Goal: Task Accomplishment & Management: Manage account settings

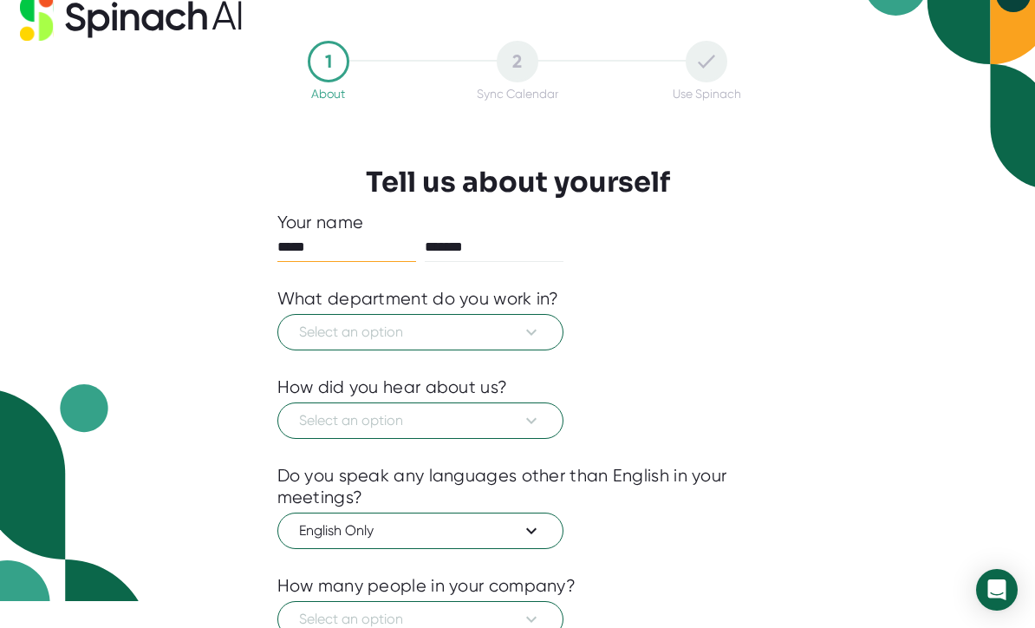
scroll to position [101, 0]
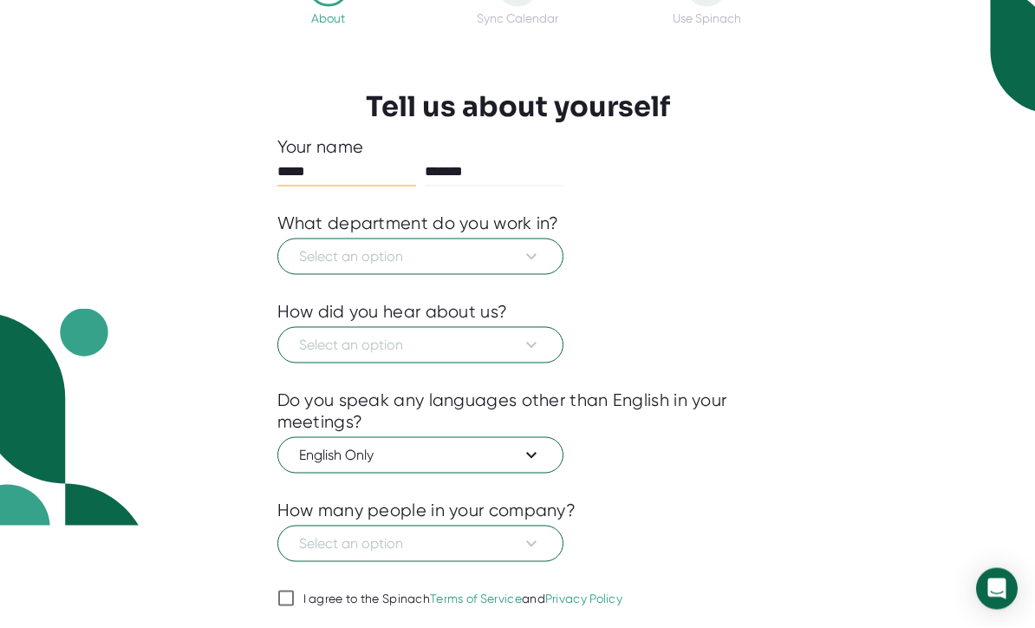
click at [529, 250] on icon at bounding box center [531, 257] width 21 height 21
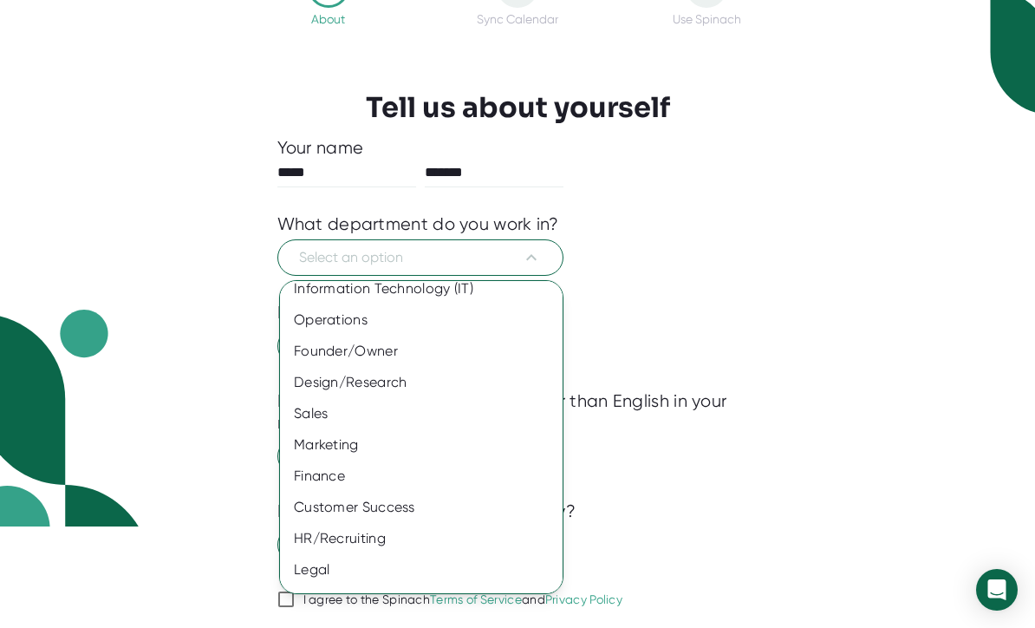
scroll to position [72, 0]
click at [418, 602] on div "Other" at bounding box center [421, 602] width 283 height 31
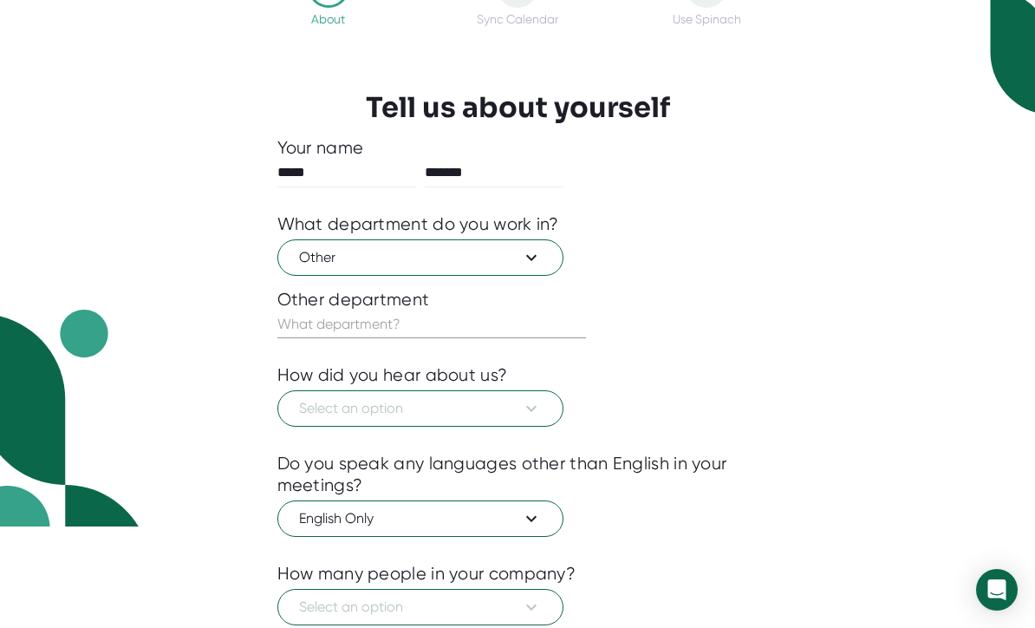
click at [555, 255] on button "Other" at bounding box center [420, 257] width 286 height 36
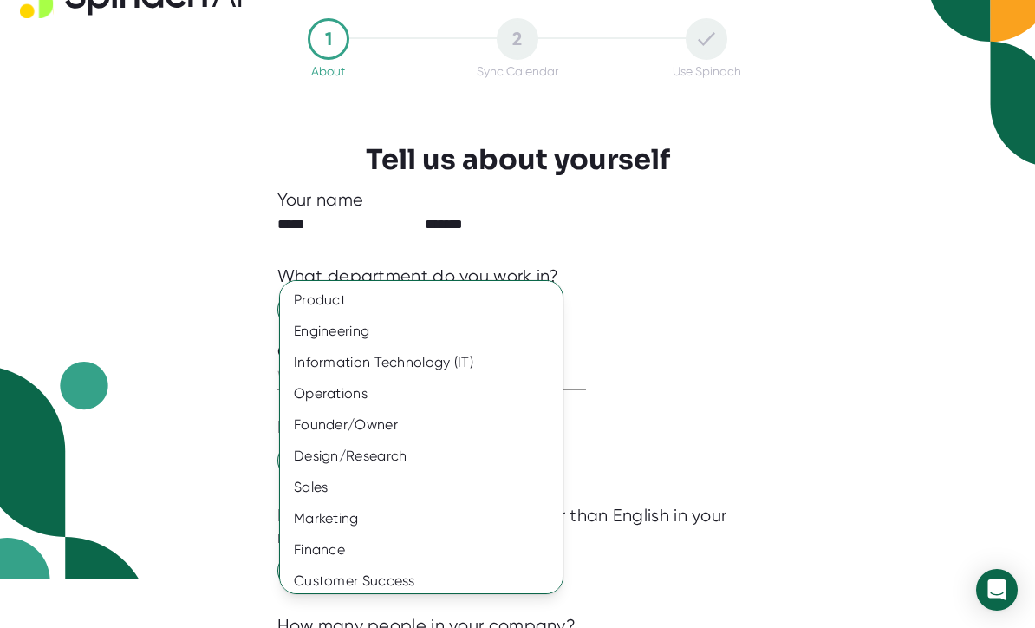
scroll to position [41, 0]
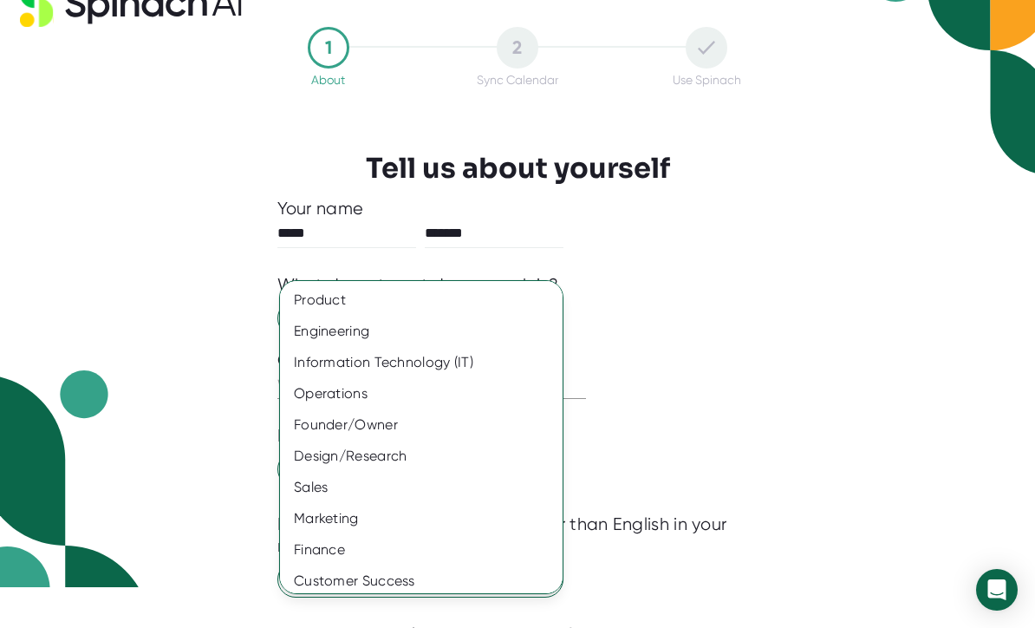
click at [439, 387] on div "Operations" at bounding box center [421, 393] width 283 height 31
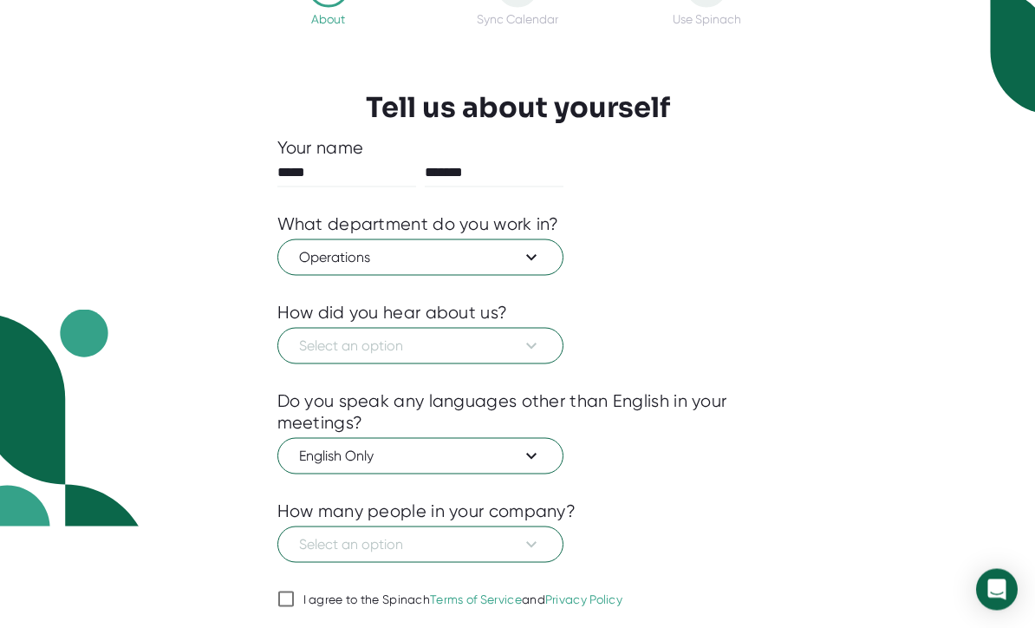
click at [521, 342] on icon at bounding box center [531, 345] width 21 height 21
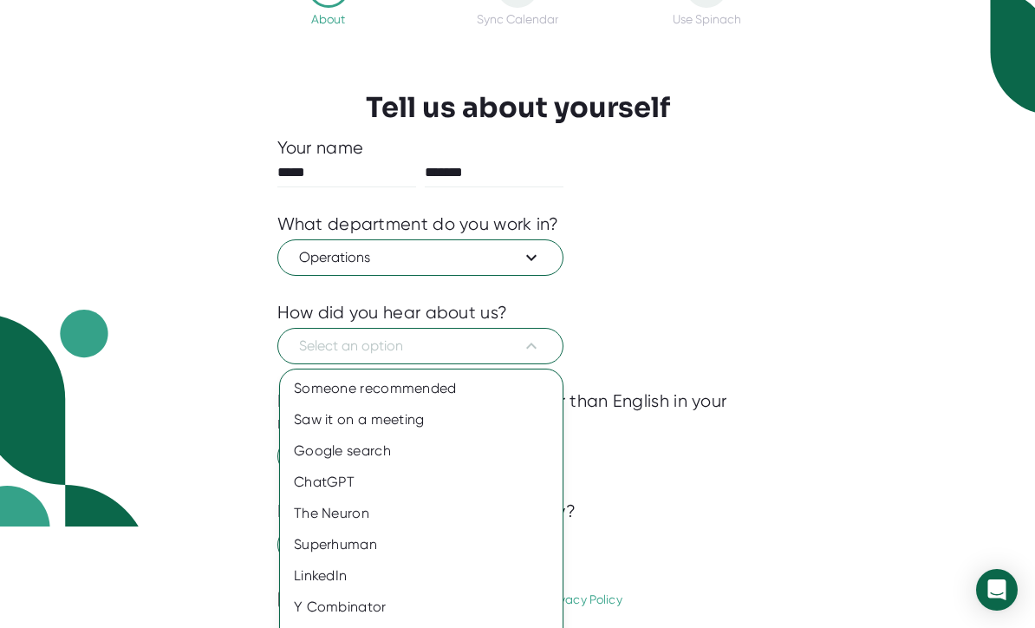
click at [399, 481] on div "ChatGPT" at bounding box center [421, 481] width 283 height 31
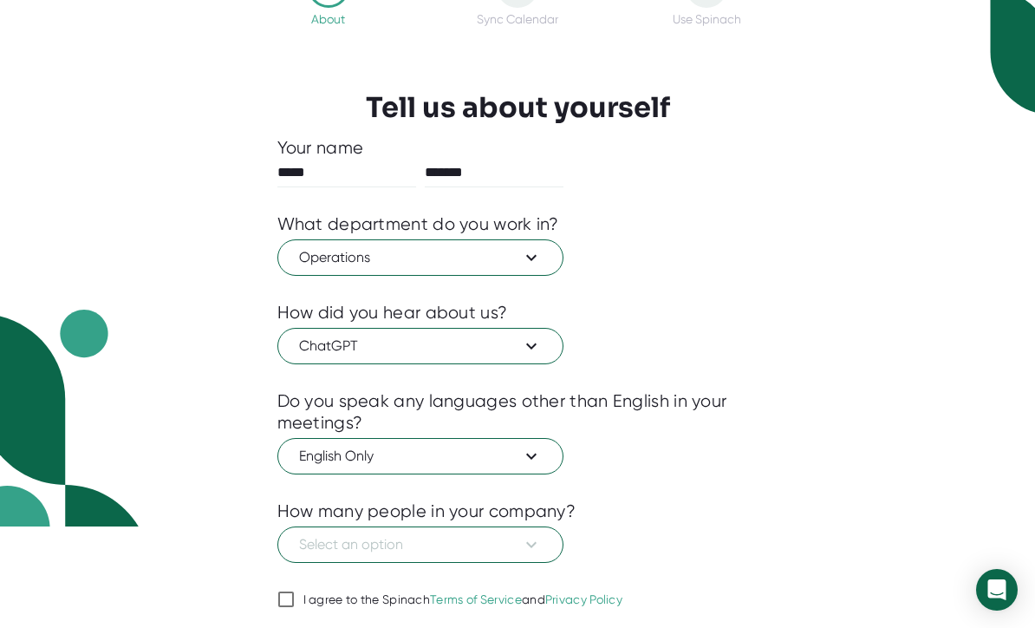
click at [528, 548] on icon at bounding box center [531, 544] width 21 height 21
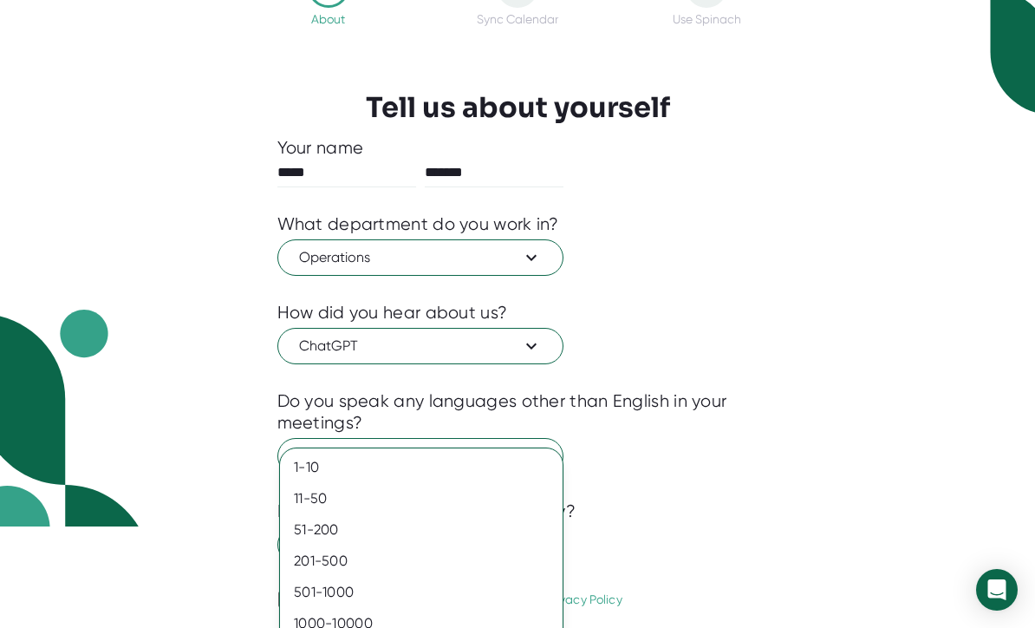
click at [491, 460] on div "1-10" at bounding box center [421, 467] width 283 height 31
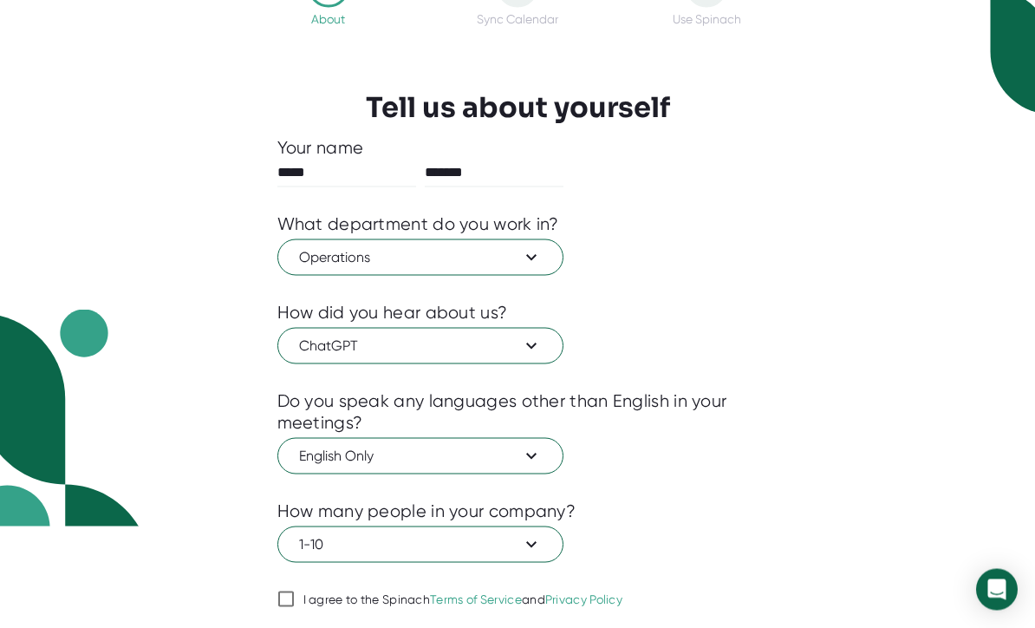
click at [341, 602] on div "I agree to the Spinach Terms of Service and Privacy Policy" at bounding box center [463, 600] width 320 height 16
click at [295, 602] on input "I agree to the Spinach Terms of Service and Privacy Policy" at bounding box center [285, 599] width 17 height 21
checkbox input "true"
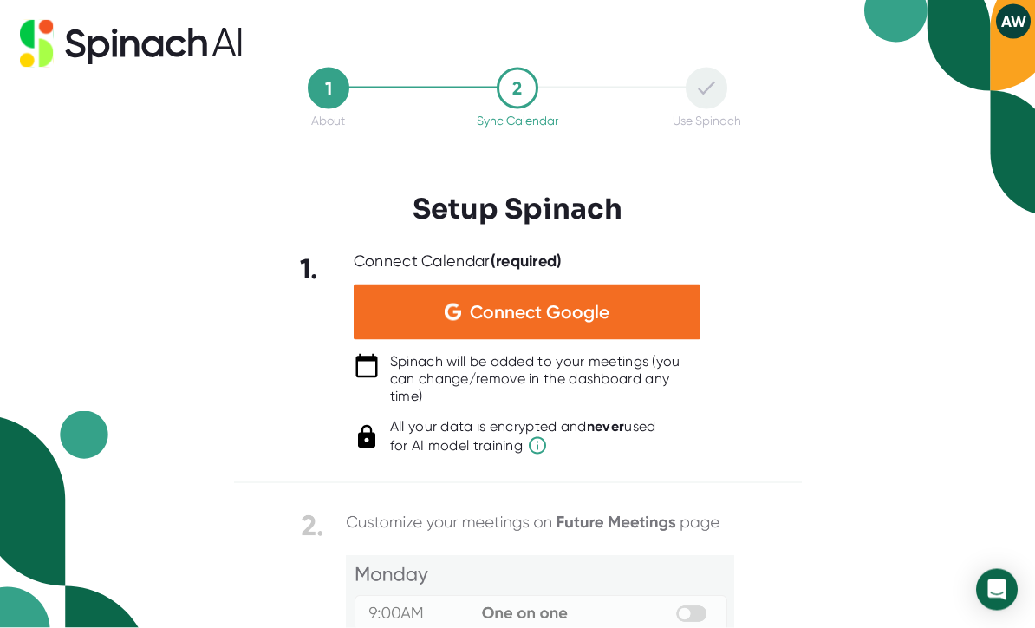
scroll to position [0, 0]
click at [660, 296] on div "Connect Google" at bounding box center [527, 311] width 347 height 55
click at [212, 40] on icon at bounding box center [131, 44] width 222 height 48
